Goal: Navigation & Orientation: Go to known website

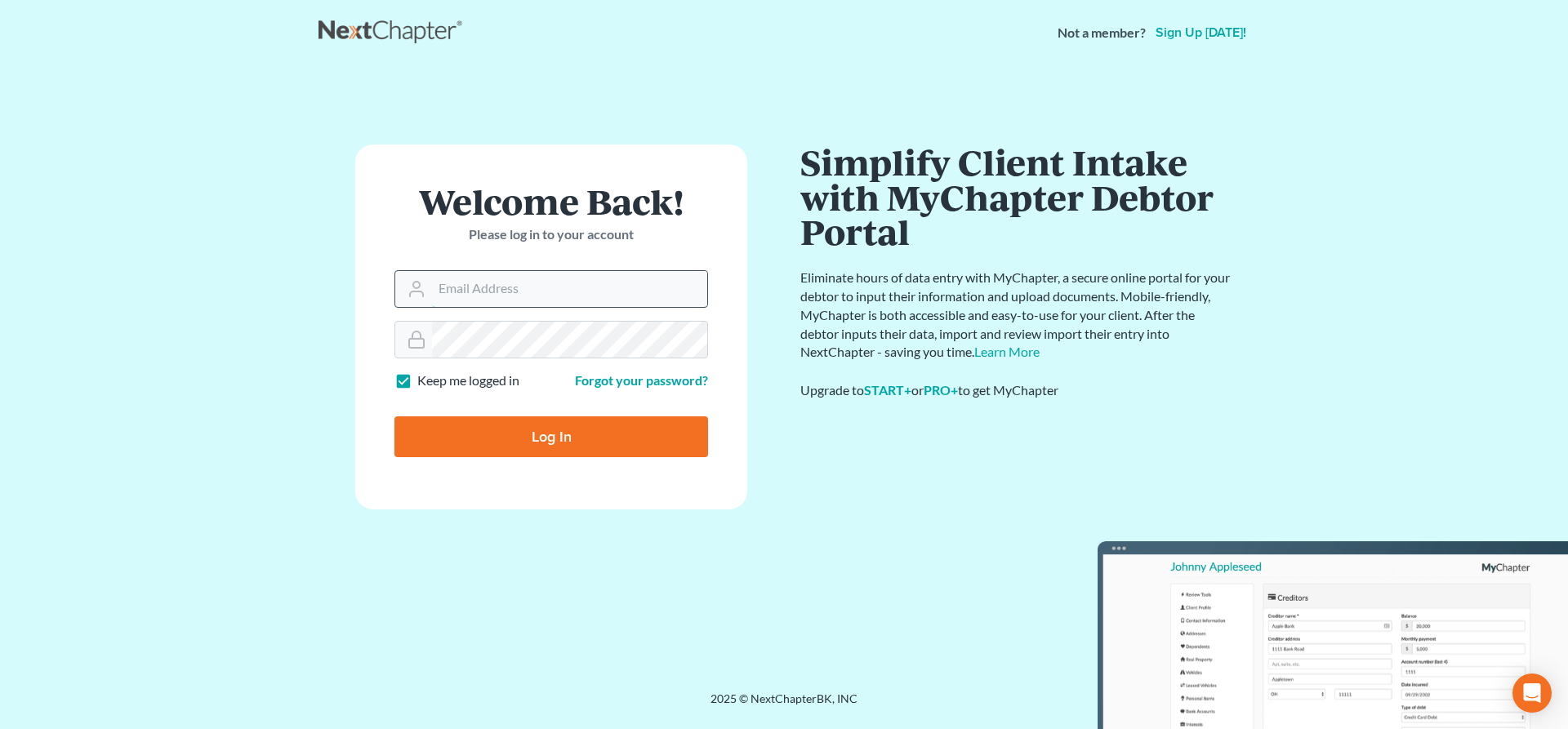
type input "[EMAIL_ADDRESS][DOMAIN_NAME]"
type input "Thinking..."
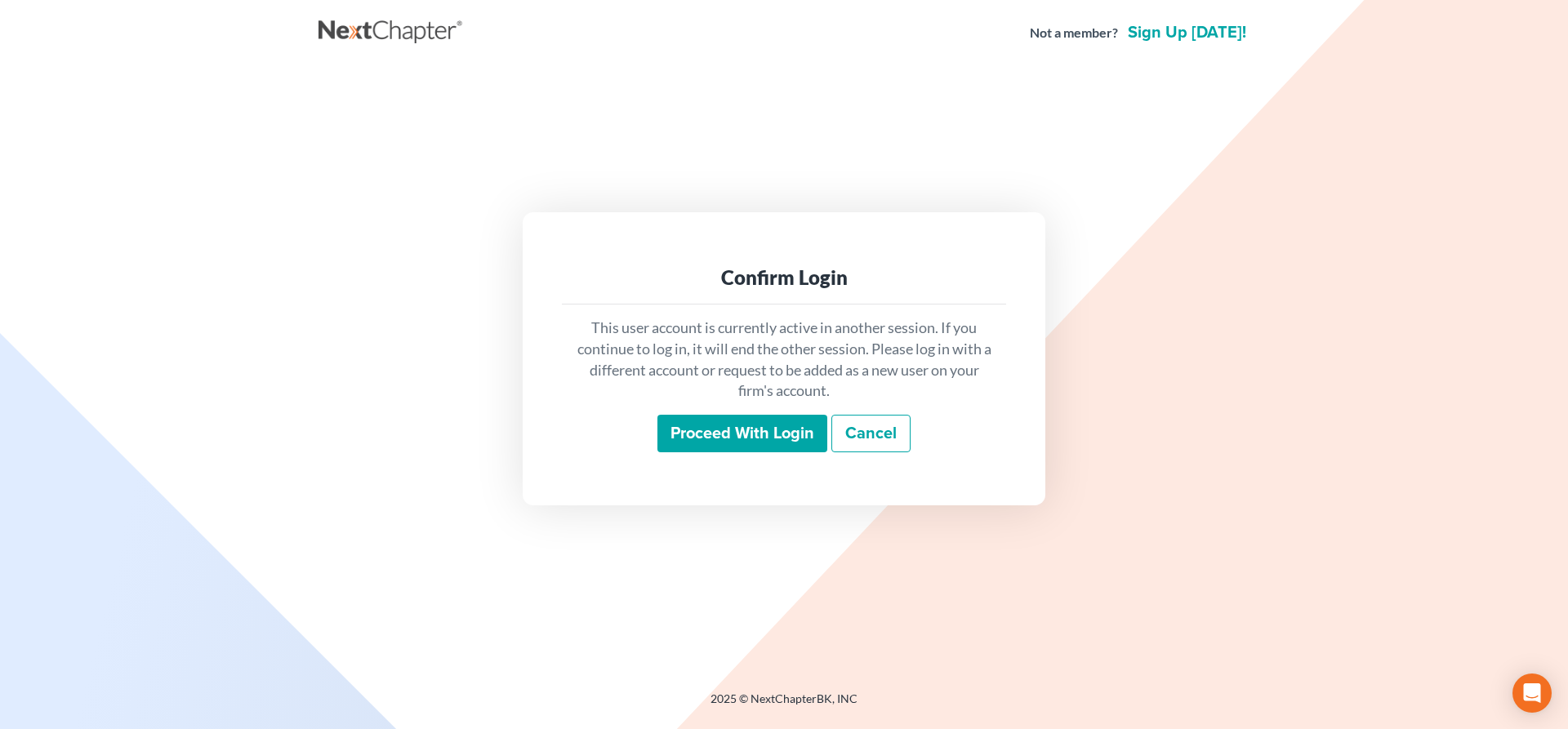
click at [724, 431] on input "Proceed with login" at bounding box center [742, 434] width 170 height 38
